Goal: Task Accomplishment & Management: Manage account settings

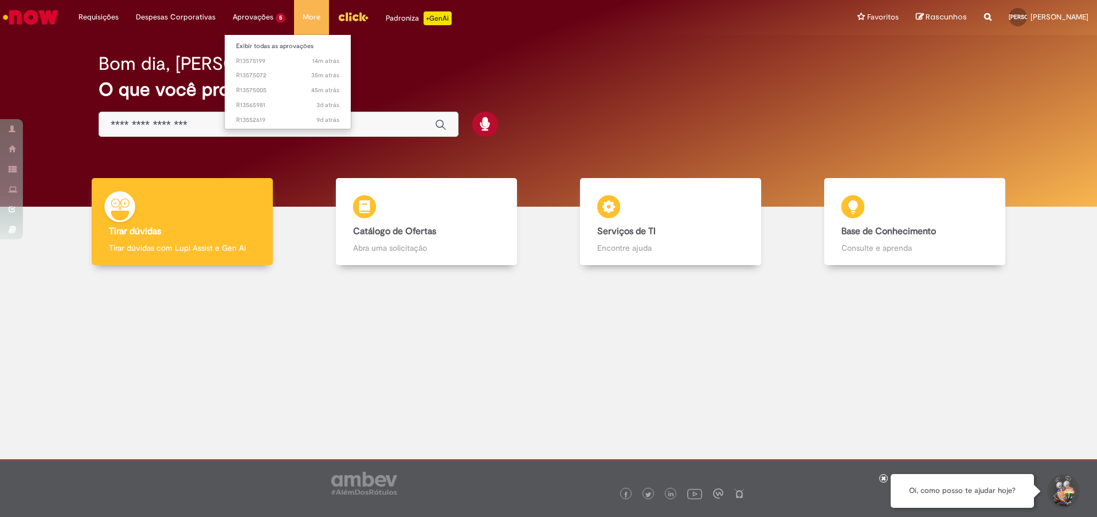
click at [242, 40] on li "Exibir todas as aprovações" at bounding box center [288, 45] width 126 height 15
click at [242, 50] on link "Exibir todas as aprovações" at bounding box center [288, 46] width 126 height 13
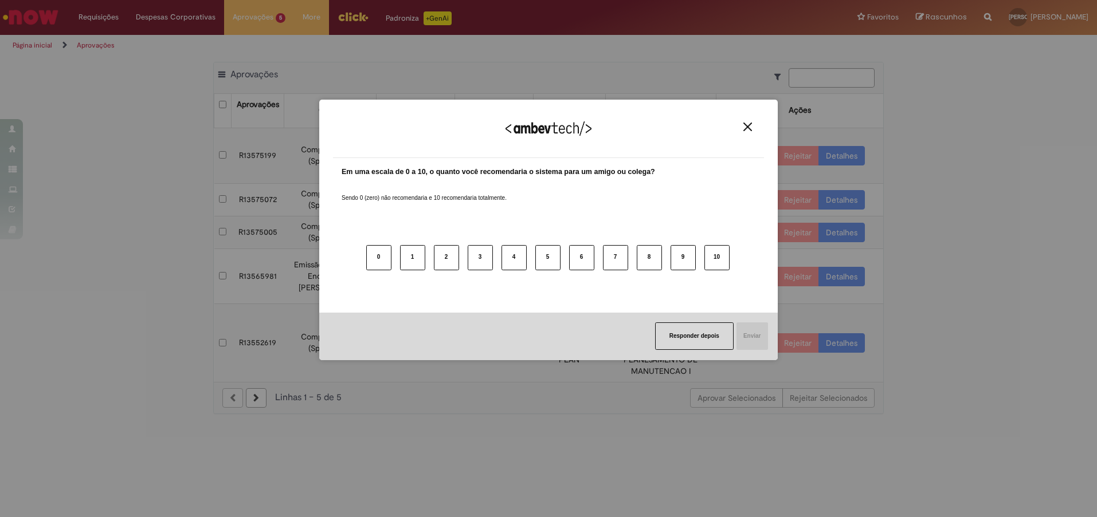
click at [745, 126] on img "Close" at bounding box center [747, 127] width 9 height 9
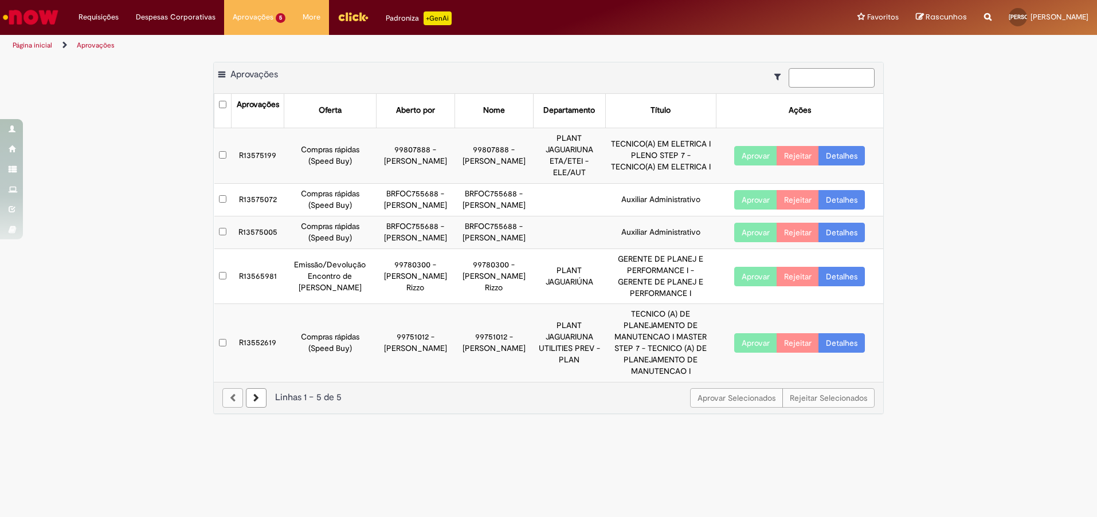
click at [828, 75] on input at bounding box center [831, 77] width 86 height 19
paste input "*********"
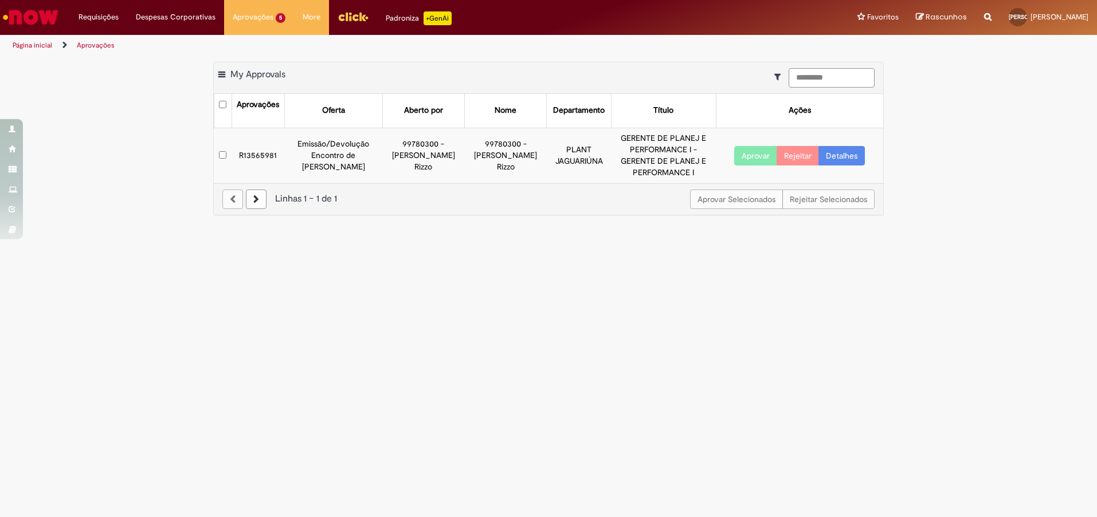
type input "*********"
click at [859, 151] on link "Detalhes" at bounding box center [841, 155] width 46 height 19
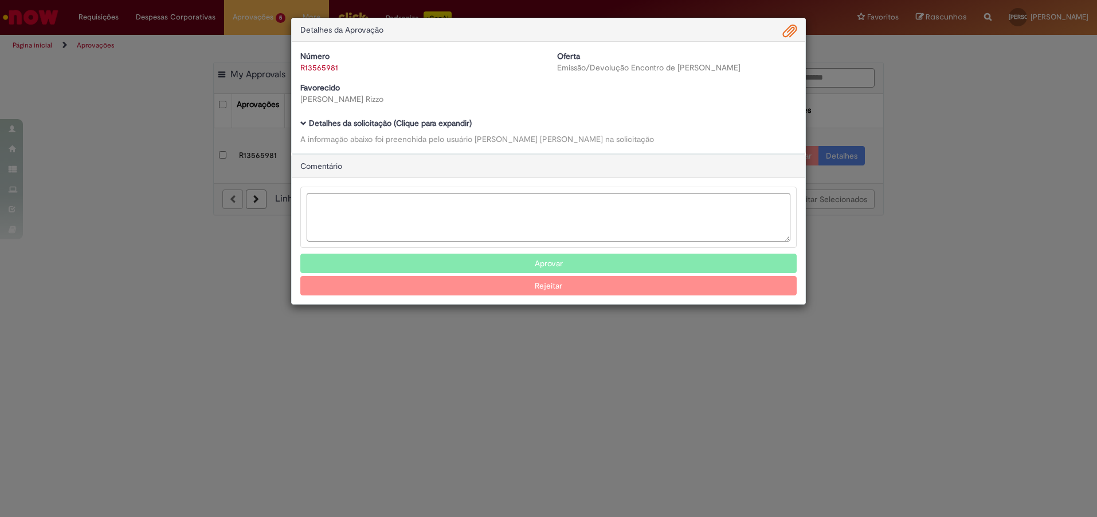
click at [790, 30] on span "Ambev Approval Modal" at bounding box center [790, 31] width 14 height 19
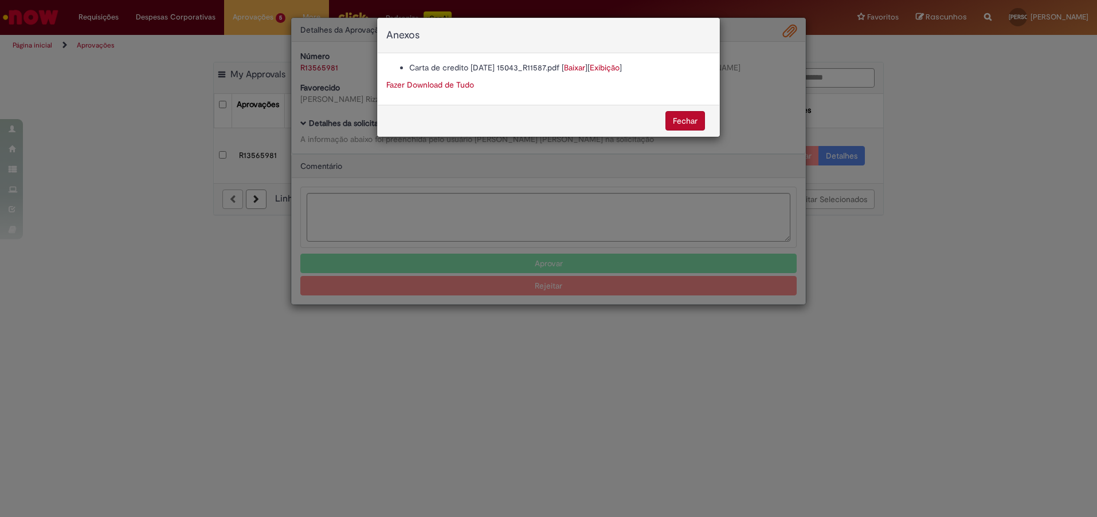
click at [610, 67] on link "Exibição" at bounding box center [605, 67] width 30 height 10
click at [571, 68] on link "Baixar" at bounding box center [574, 67] width 21 height 10
click at [687, 116] on button "Fechar" at bounding box center [685, 120] width 40 height 19
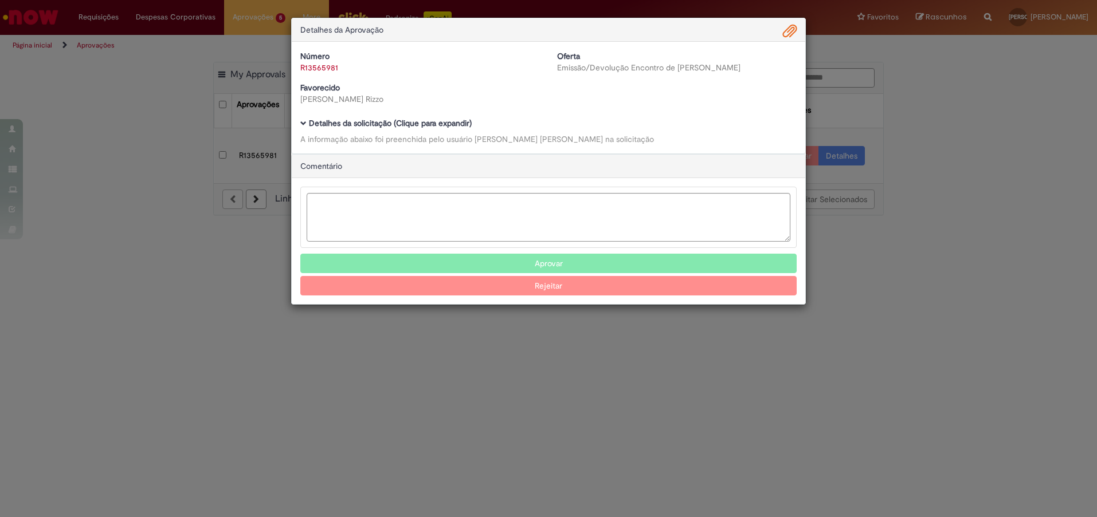
click at [579, 268] on button "Aprovar" at bounding box center [548, 263] width 496 height 19
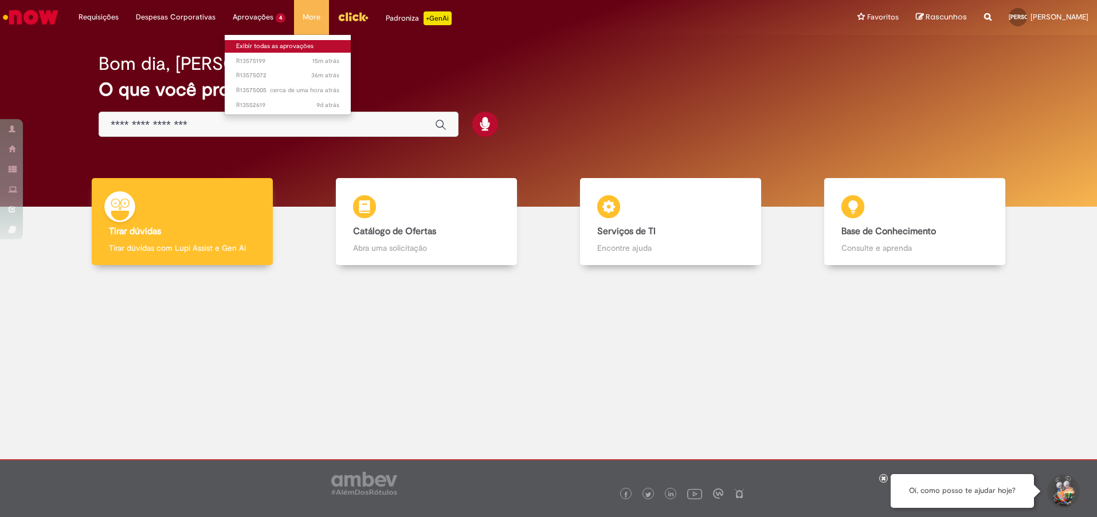
click at [248, 44] on link "Exibir todas as aprovações" at bounding box center [288, 46] width 126 height 13
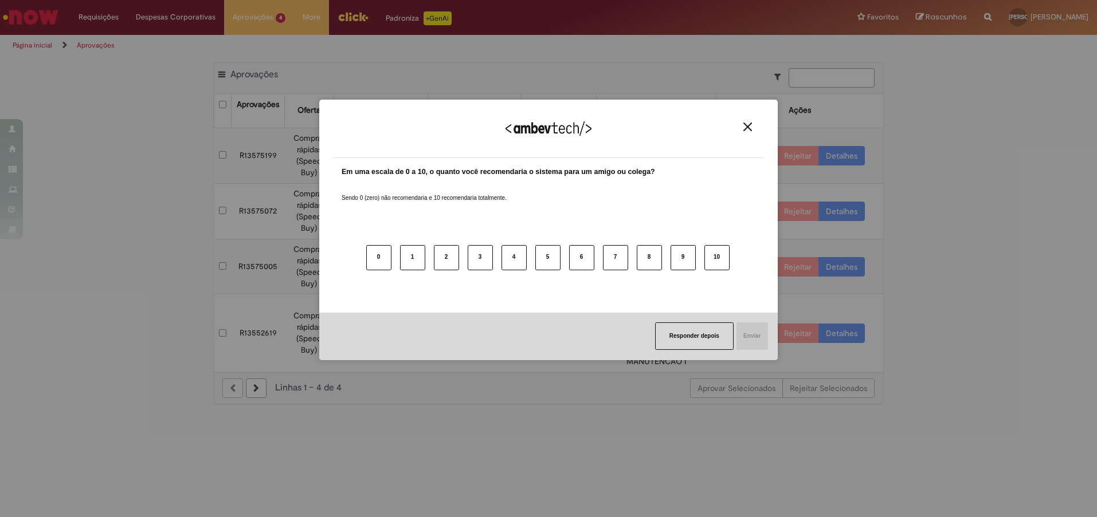
click at [749, 125] on img "Close" at bounding box center [747, 127] width 9 height 9
